Goal: Task Accomplishment & Management: Complete application form

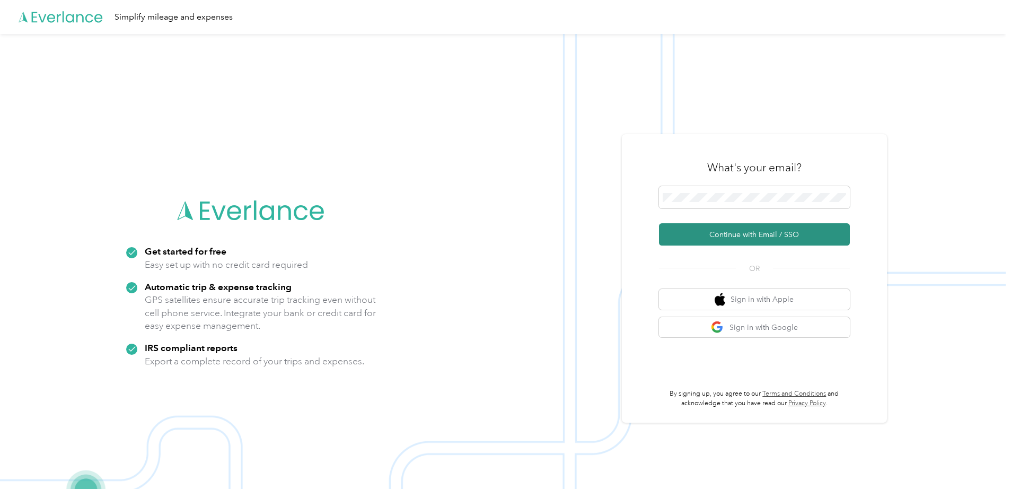
click at [729, 238] on button "Continue with Email / SSO" at bounding box center [754, 234] width 191 height 22
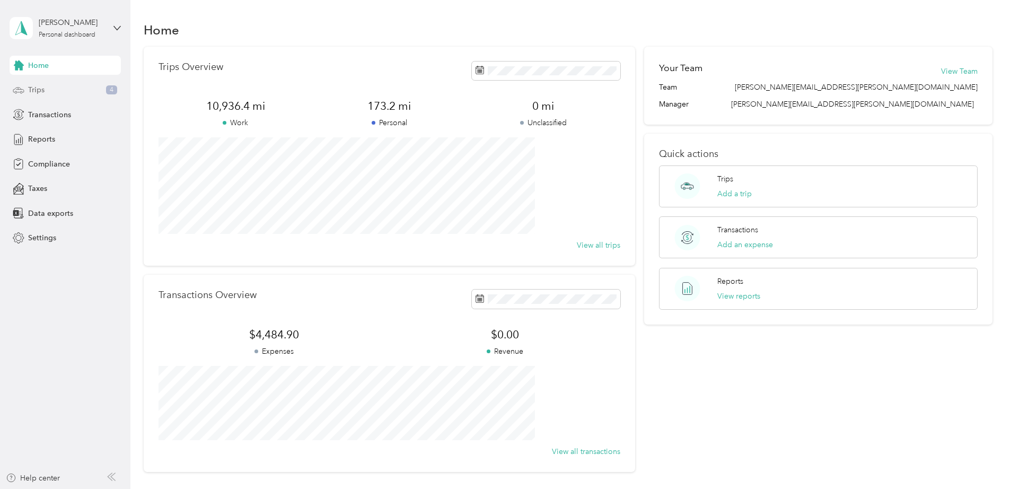
click at [42, 91] on span "Trips" at bounding box center [36, 89] width 16 height 11
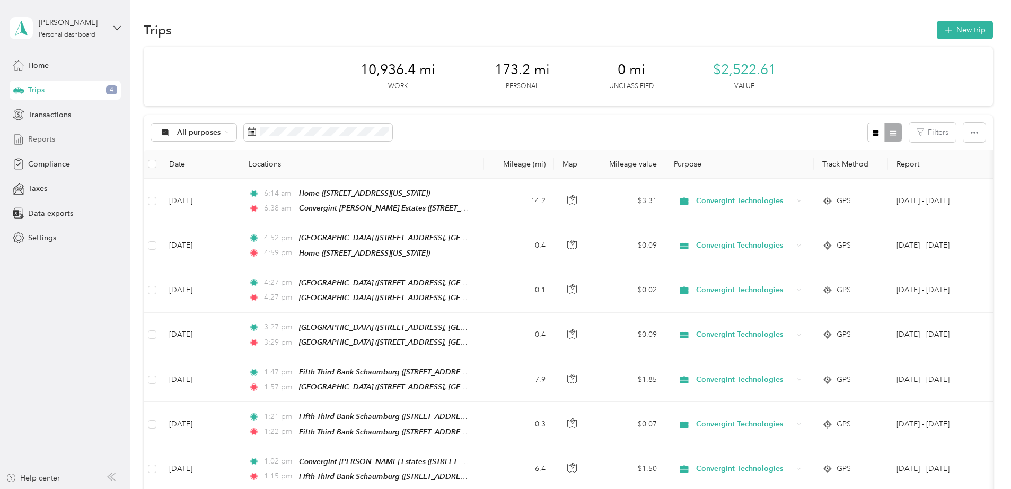
click at [52, 140] on span "Reports" at bounding box center [41, 139] width 27 height 11
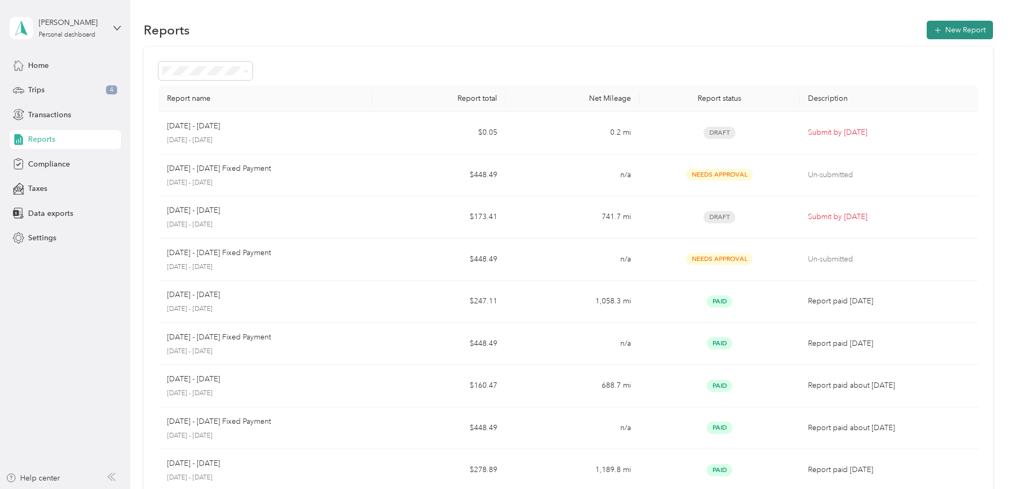
click at [926, 25] on button "New Report" at bounding box center [959, 30] width 66 height 19
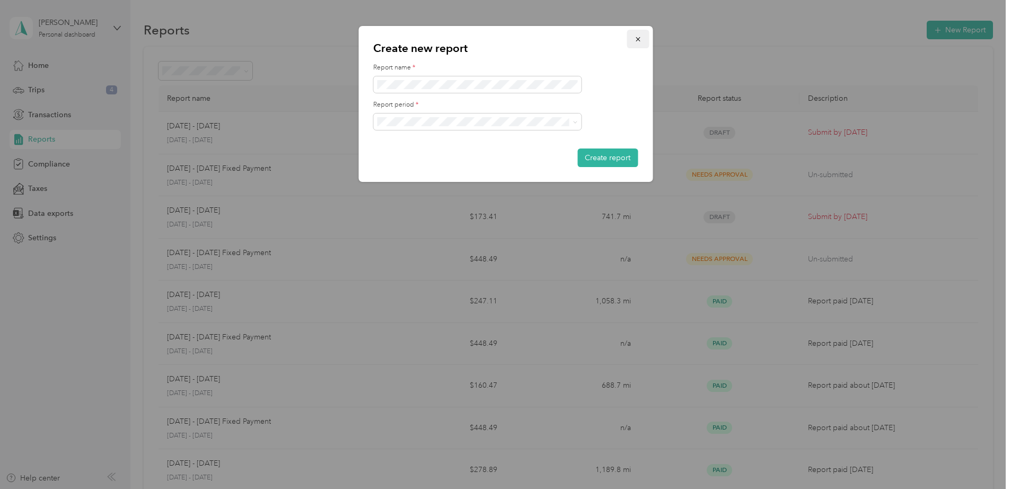
click at [638, 36] on icon "button" at bounding box center [637, 39] width 7 height 7
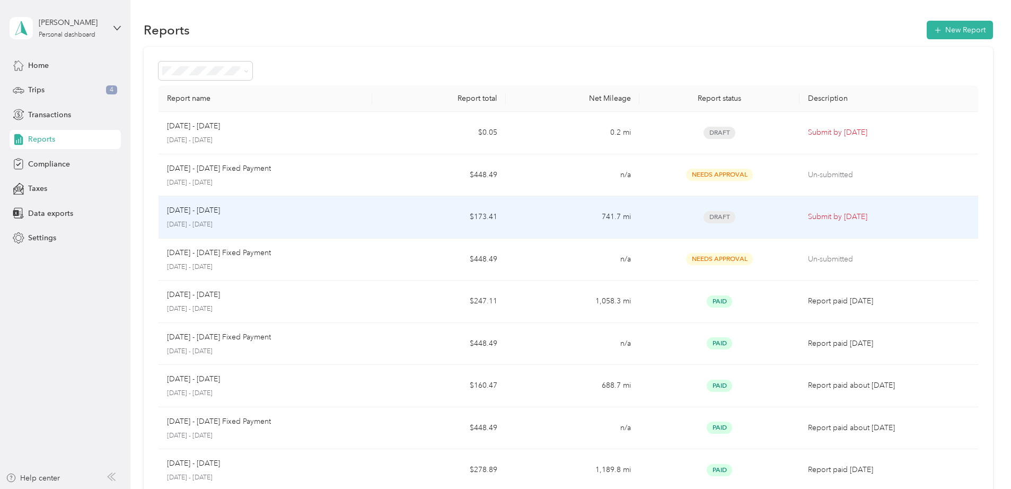
click at [808, 218] on p "Submit by [DATE]" at bounding box center [888, 217] width 161 height 12
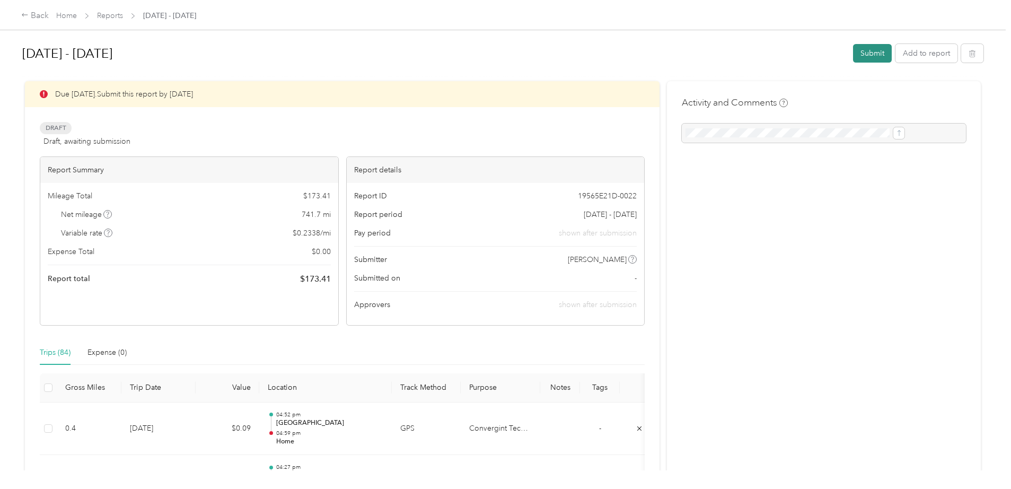
click at [853, 56] on button "Submit" at bounding box center [872, 53] width 39 height 19
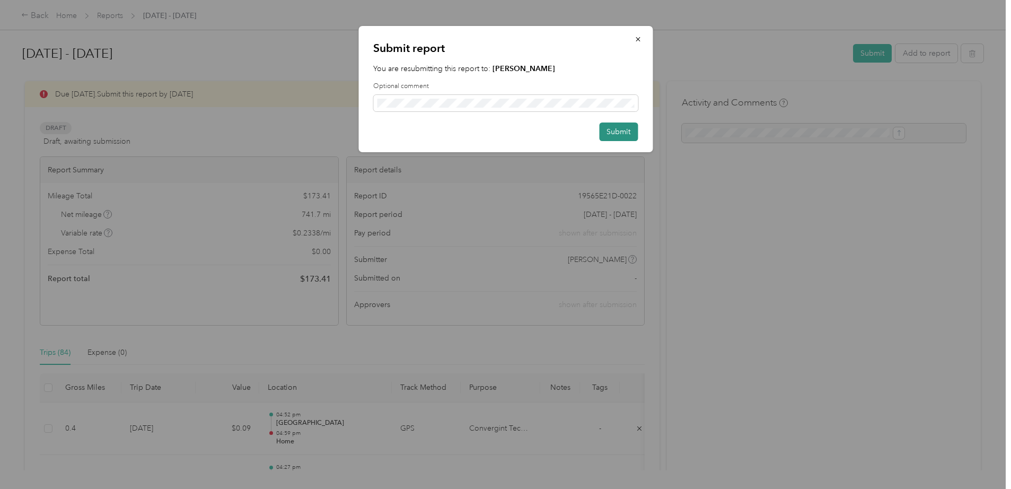
click at [619, 136] on button "Submit" at bounding box center [618, 131] width 39 height 19
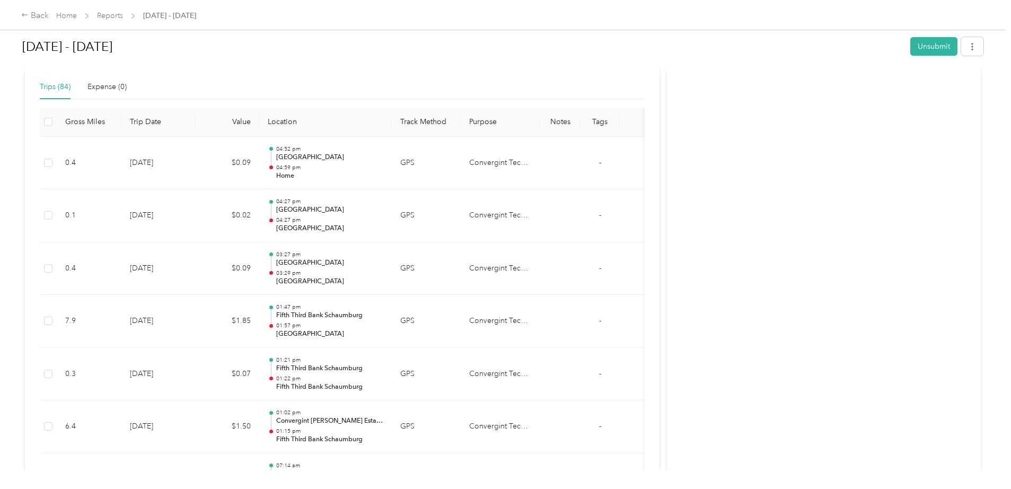
scroll to position [66, 0]
